Goal: Task Accomplishment & Management: Manage account settings

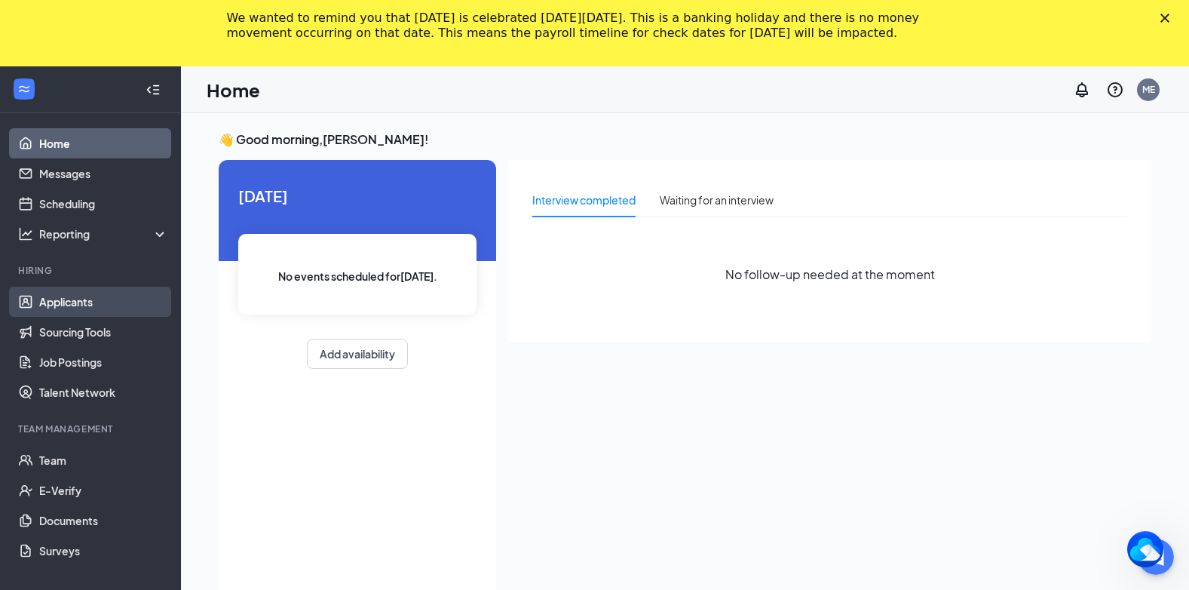
click at [88, 302] on link "Applicants" at bounding box center [103, 302] width 129 height 30
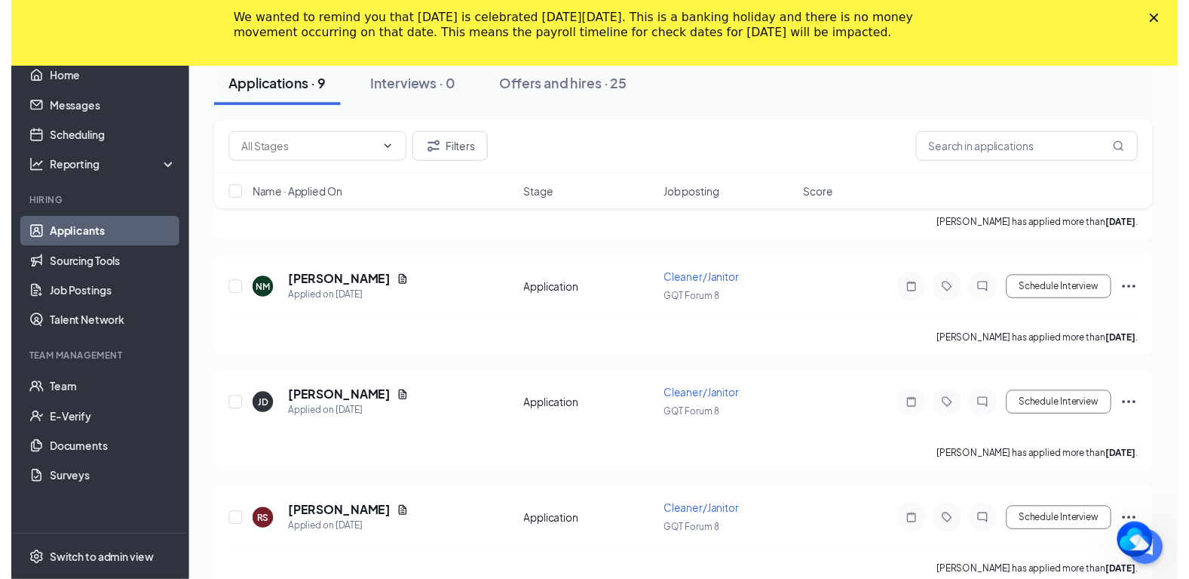
scroll to position [679, 0]
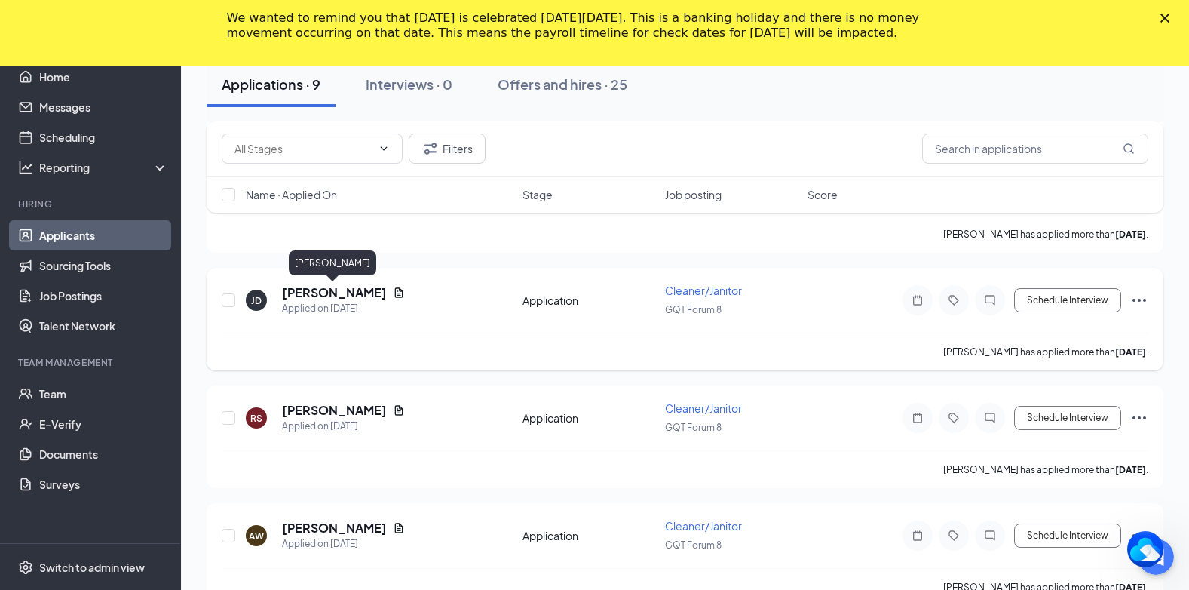
click at [349, 291] on h5 "[PERSON_NAME]" at bounding box center [334, 292] width 105 height 17
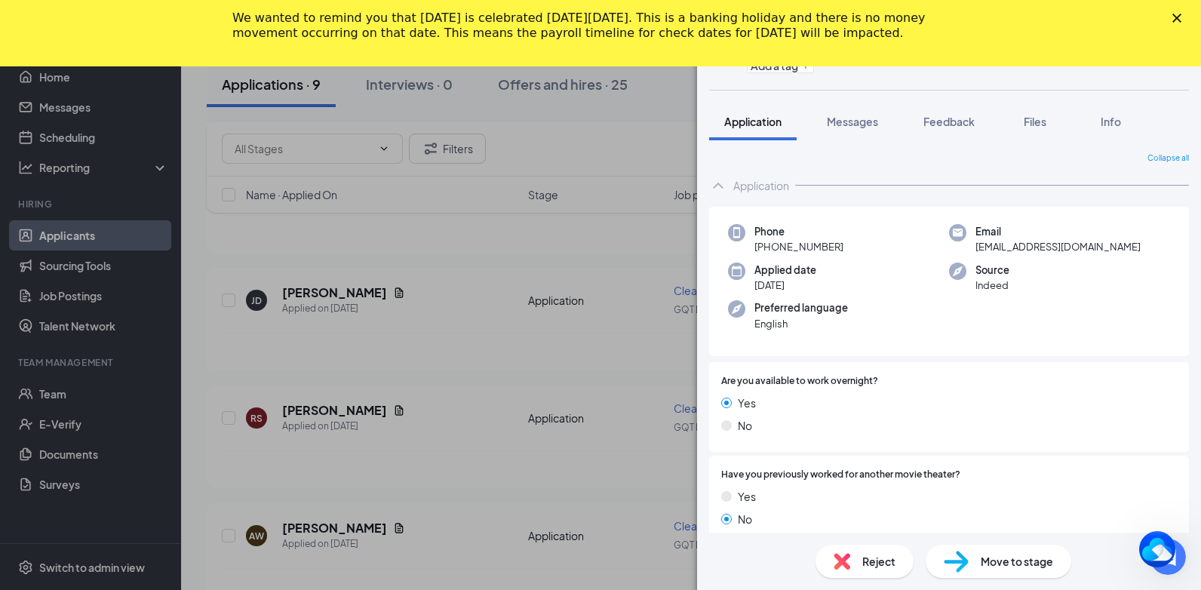
click at [859, 551] on div "Reject" at bounding box center [864, 561] width 98 height 33
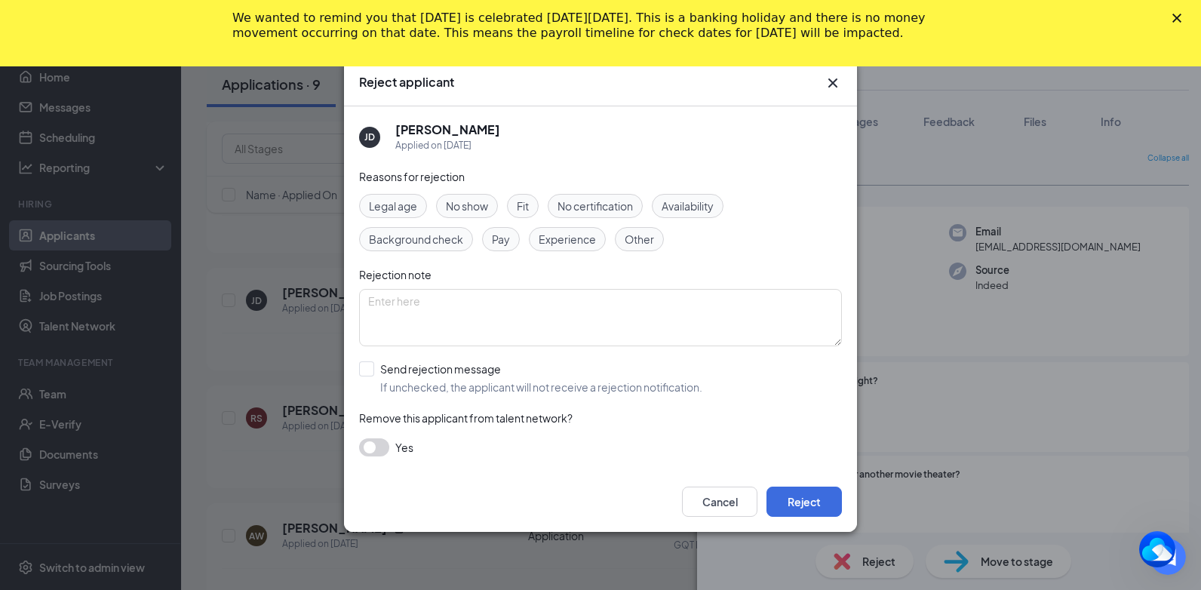
click at [484, 206] on span "No show" at bounding box center [467, 206] width 42 height 17
click at [368, 371] on input "Send rejection message If unchecked, the applicant will not receive a rejection…" at bounding box center [530, 377] width 343 height 33
checkbox input "true"
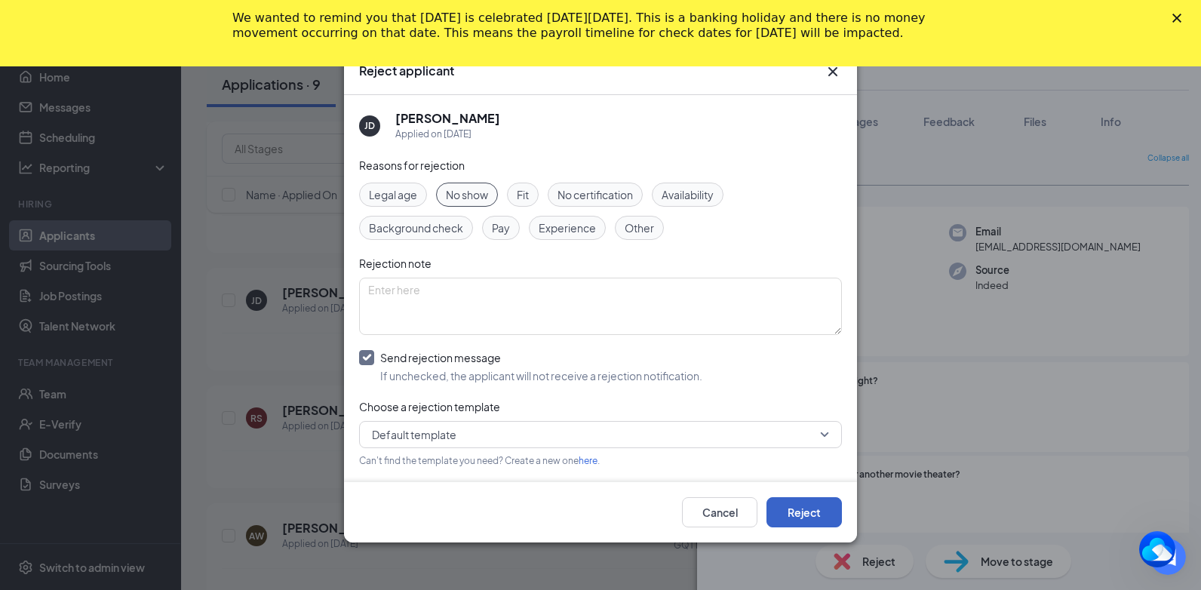
click at [809, 510] on button "Reject" at bounding box center [803, 512] width 75 height 30
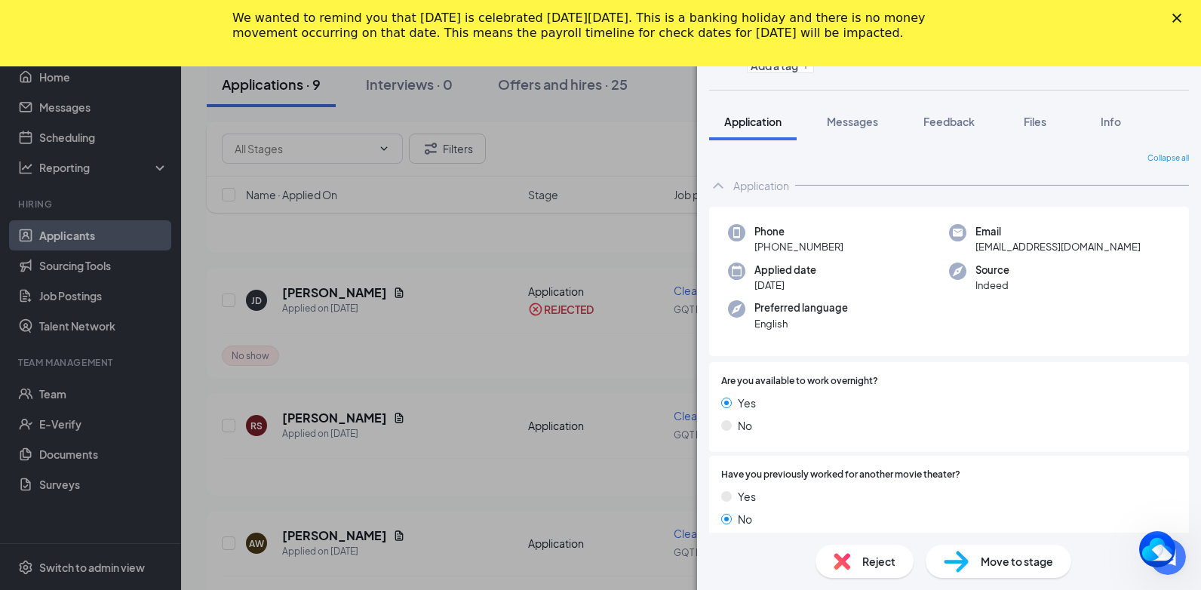
click at [1179, 19] on icon "Close" at bounding box center [1176, 18] width 9 height 9
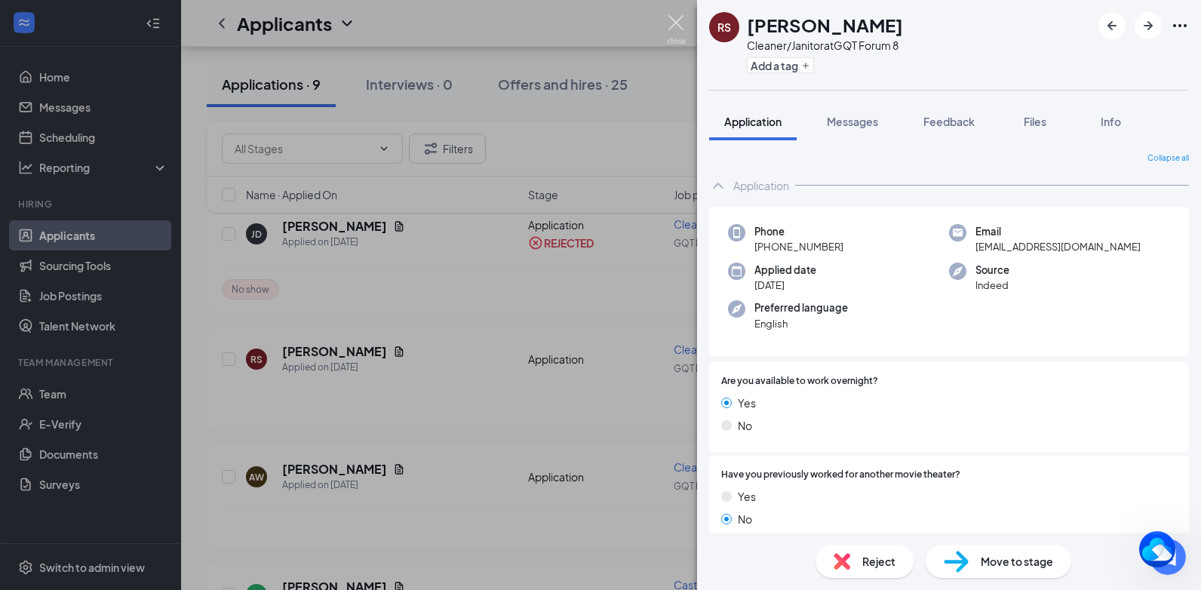
click at [680, 23] on img at bounding box center [676, 29] width 19 height 29
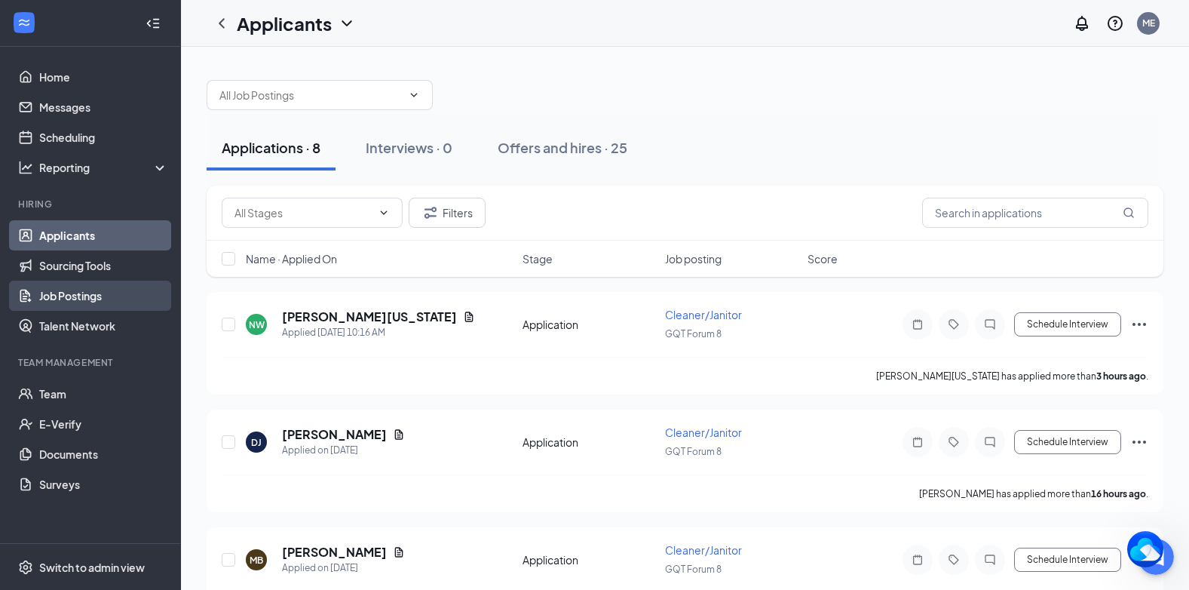
click at [76, 297] on link "Job Postings" at bounding box center [103, 296] width 129 height 30
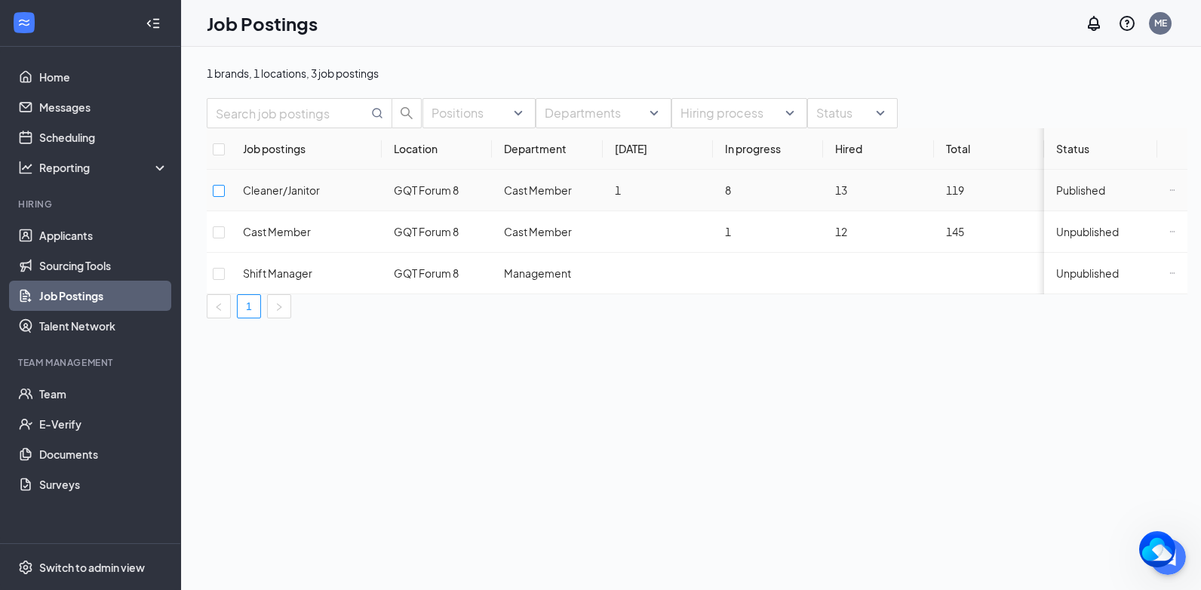
click at [225, 197] on input "checkbox" at bounding box center [219, 191] width 12 height 12
checkbox input "true"
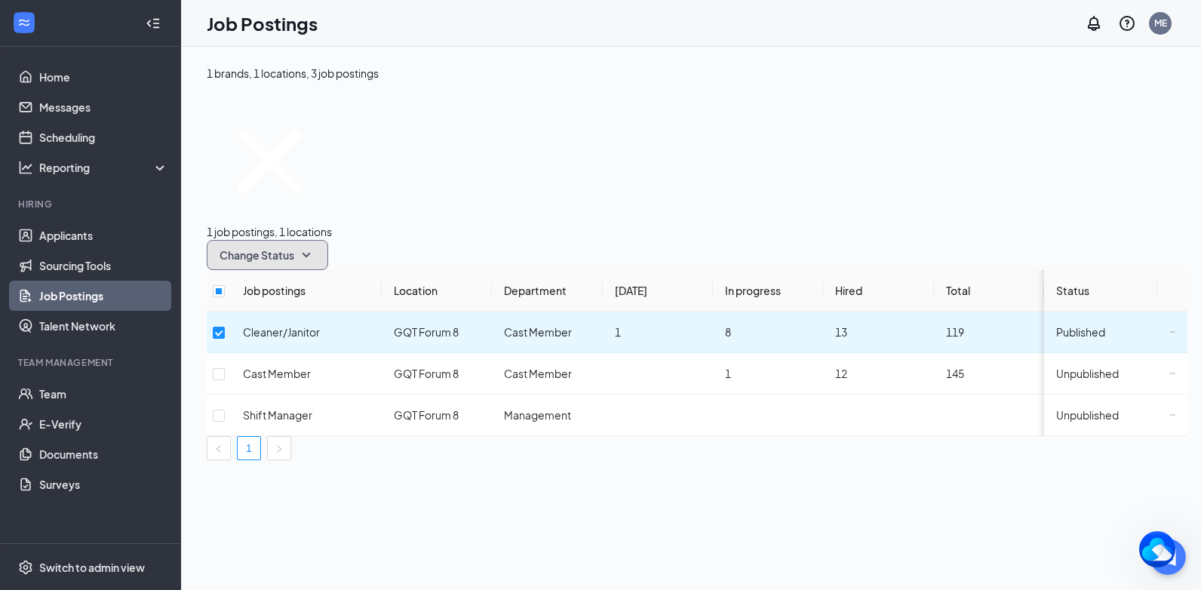
click at [294, 250] on span "Change Status" at bounding box center [256, 255] width 75 height 11
click at [421, 206] on span "Unpublish" at bounding box center [409, 199] width 49 height 14
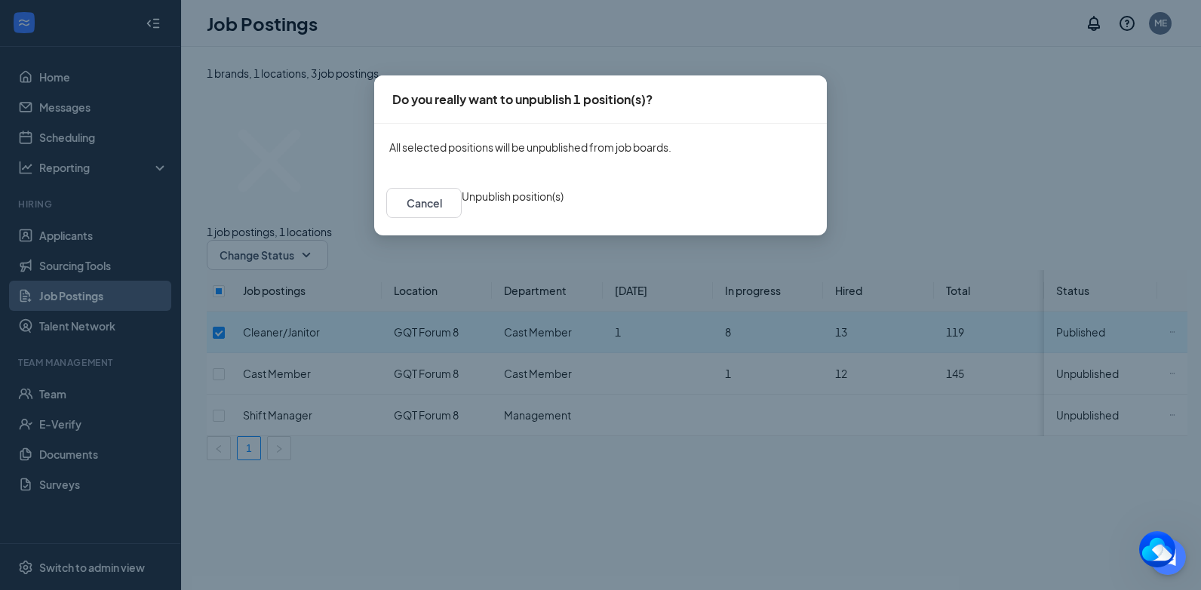
click at [563, 204] on button "Unpublish position(s)" at bounding box center [513, 196] width 102 height 17
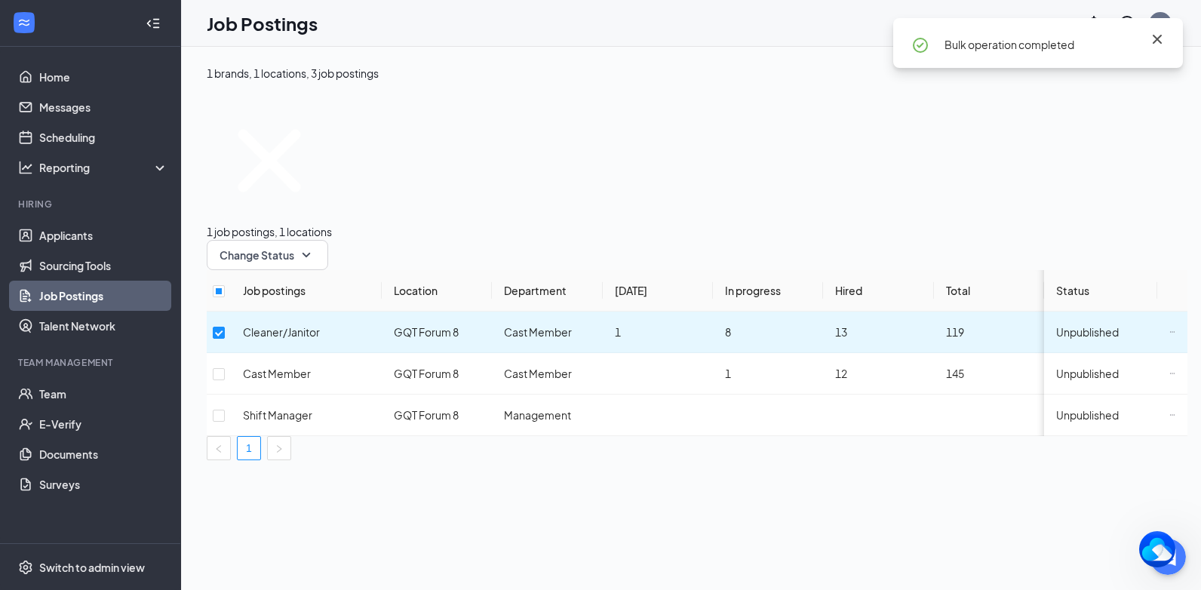
click at [1157, 37] on icon "Cross" at bounding box center [1157, 39] width 18 height 18
